Goal: Contribute content: Add original content to the website for others to see

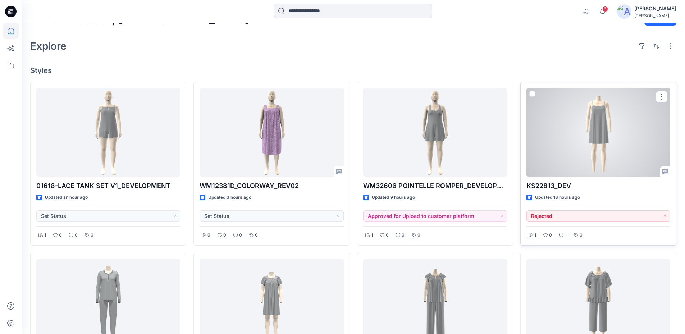
scroll to position [72, 0]
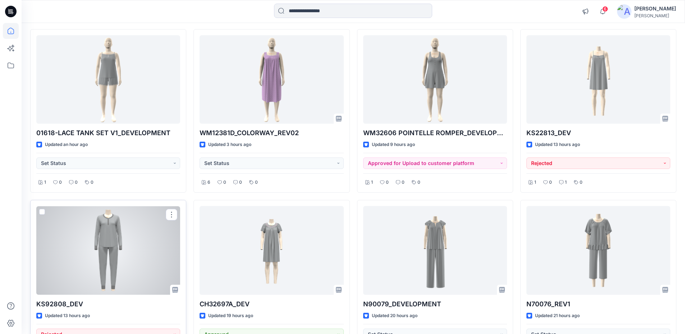
click at [113, 232] on div at bounding box center [108, 250] width 144 height 89
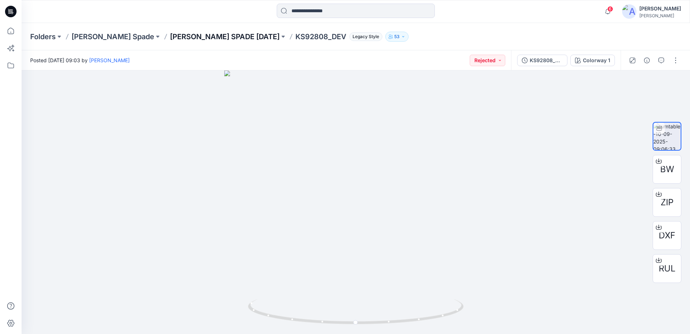
click at [174, 35] on p "[PERSON_NAME] SPADE [DATE]" at bounding box center [225, 37] width 110 height 10
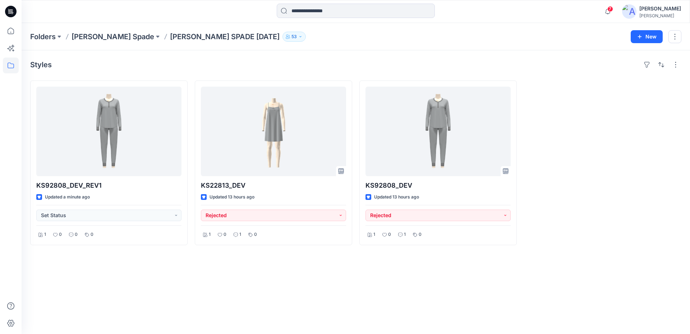
click at [9, 14] on icon at bounding box center [11, 12] width 12 height 12
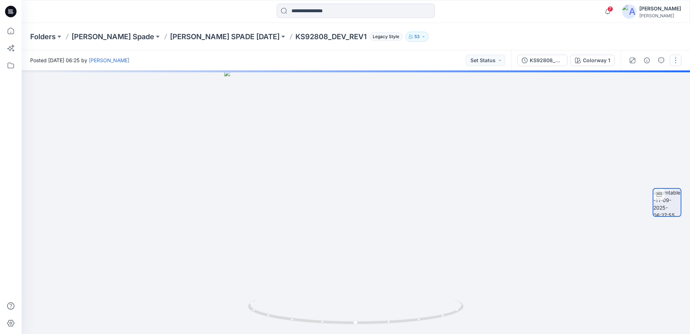
click at [677, 60] on button "button" at bounding box center [676, 61] width 12 height 12
click at [644, 79] on button "Edit" at bounding box center [646, 76] width 66 height 13
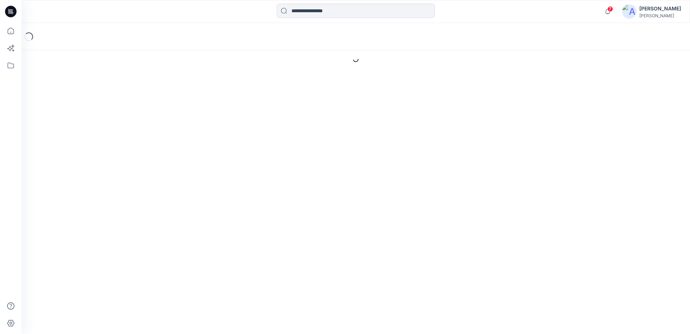
type input "**********"
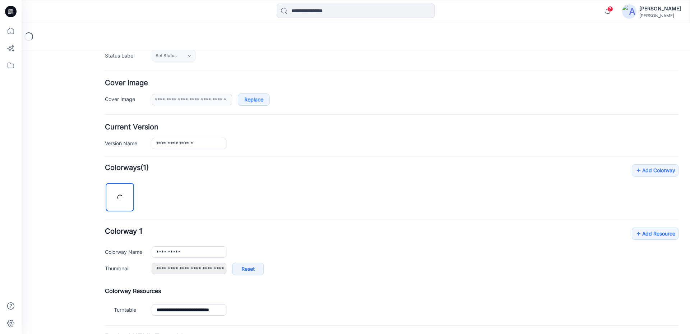
scroll to position [177, 0]
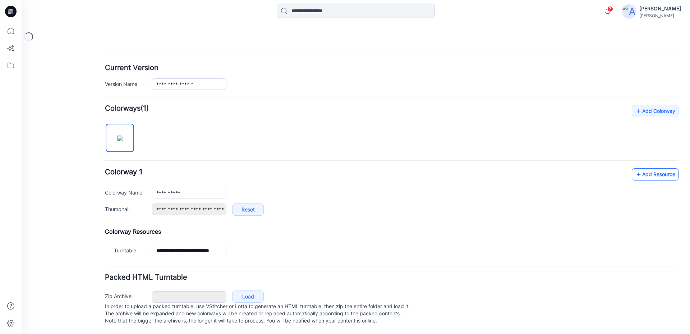
click at [636, 169] on icon at bounding box center [638, 175] width 7 height 12
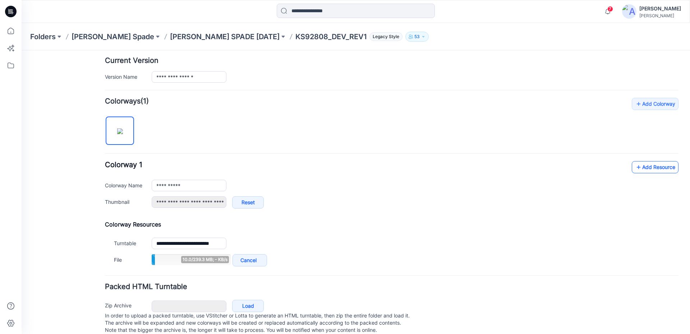
click at [647, 165] on link "Add Resource" at bounding box center [655, 167] width 47 height 12
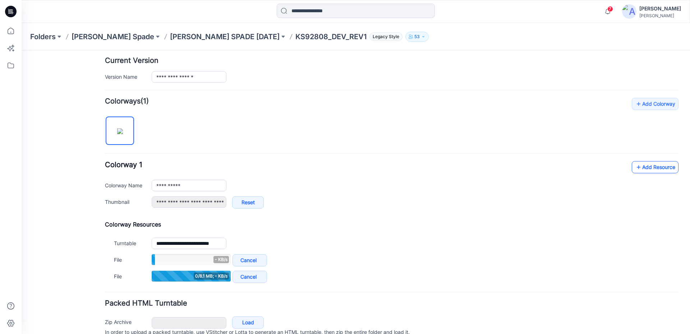
click at [642, 162] on link "Add Resource" at bounding box center [655, 167] width 47 height 12
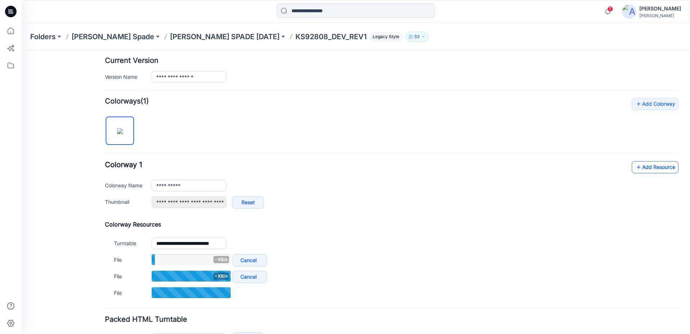
click at [651, 168] on link "Add Resource" at bounding box center [655, 167] width 47 height 12
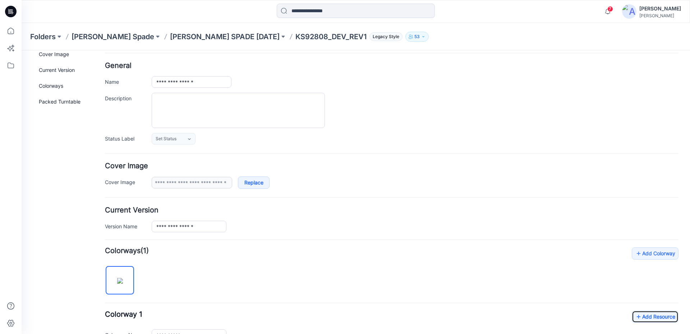
scroll to position [0, 0]
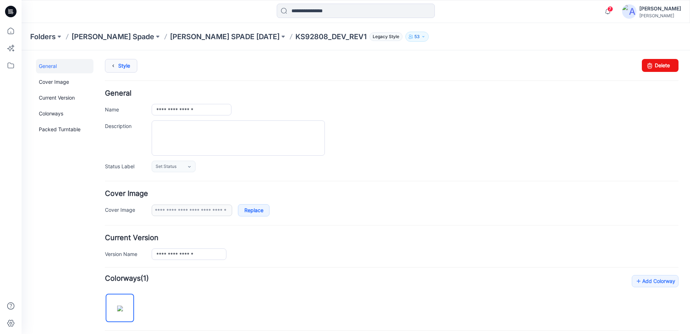
click at [112, 68] on icon at bounding box center [113, 65] width 10 height 13
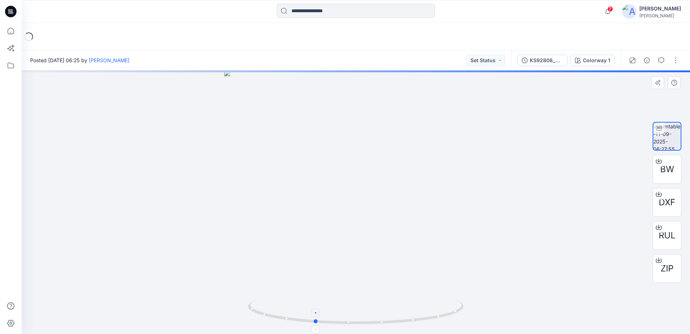
drag, startPoint x: 432, startPoint y: 319, endPoint x: 390, endPoint y: 321, distance: 41.4
click at [390, 321] on icon at bounding box center [356, 312] width 217 height 27
